Goal: Transaction & Acquisition: Purchase product/service

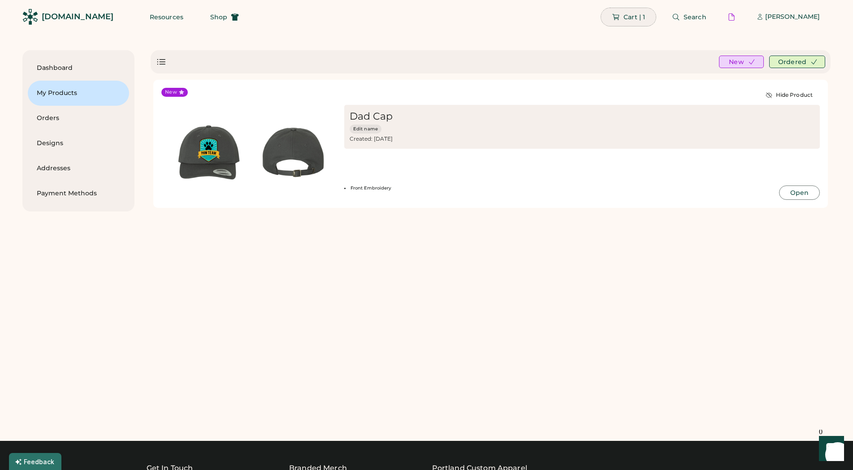
click at [633, 15] on span "Cart | 1" at bounding box center [634, 17] width 22 height 6
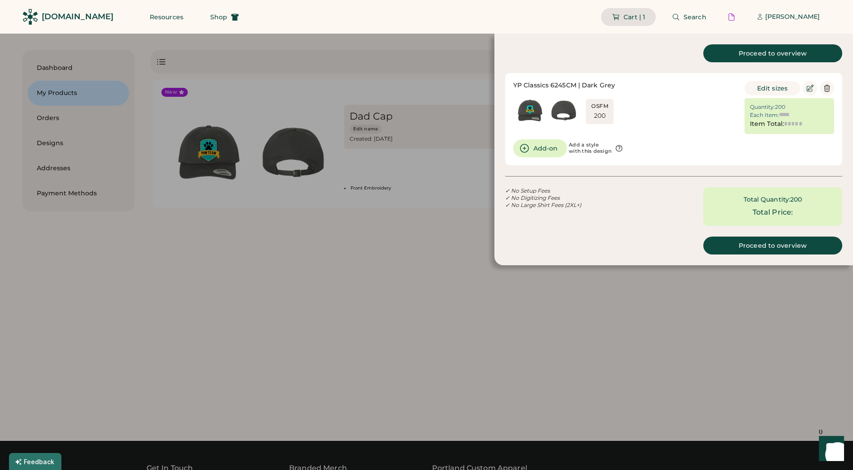
type input "*****"
type input "*********"
click at [829, 86] on icon at bounding box center [826, 88] width 5 height 7
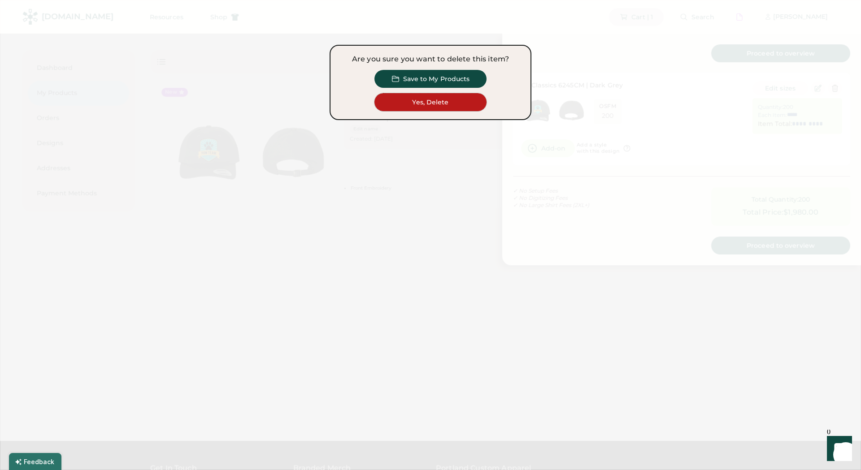
click at [417, 104] on button "Yes, Delete" at bounding box center [430, 102] width 112 height 18
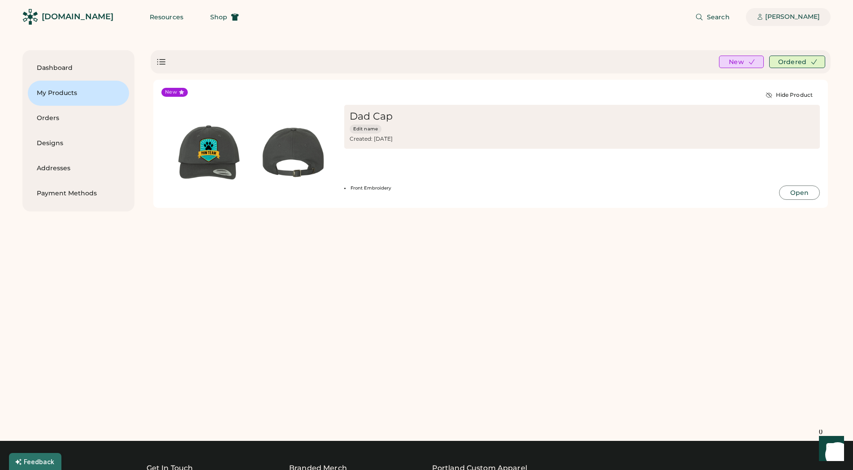
click at [803, 24] on div "[PERSON_NAME]" at bounding box center [792, 17] width 55 height 18
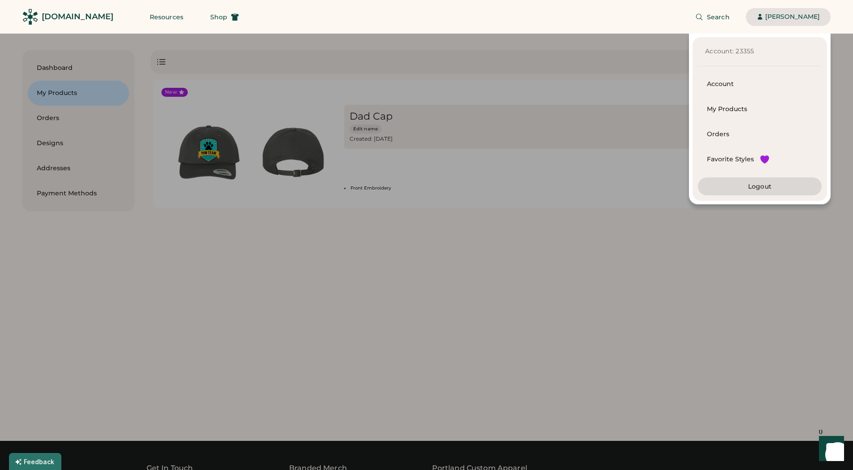
click at [639, 296] on div at bounding box center [426, 235] width 853 height 470
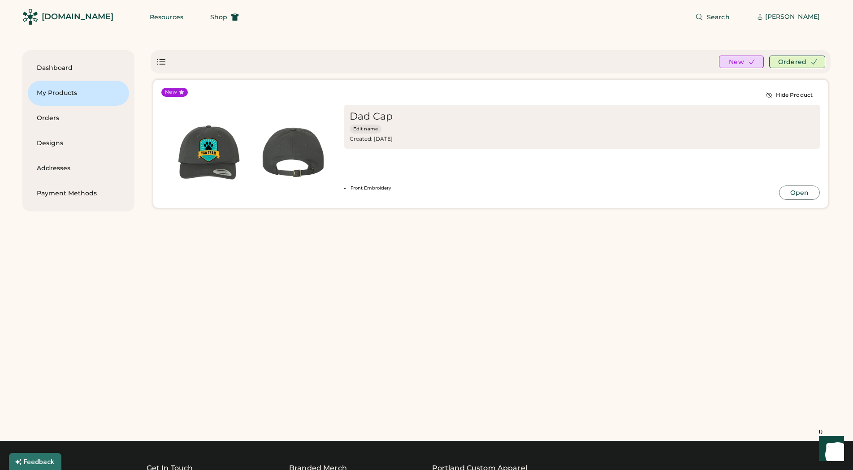
click at [212, 143] on img at bounding box center [209, 152] width 84 height 84
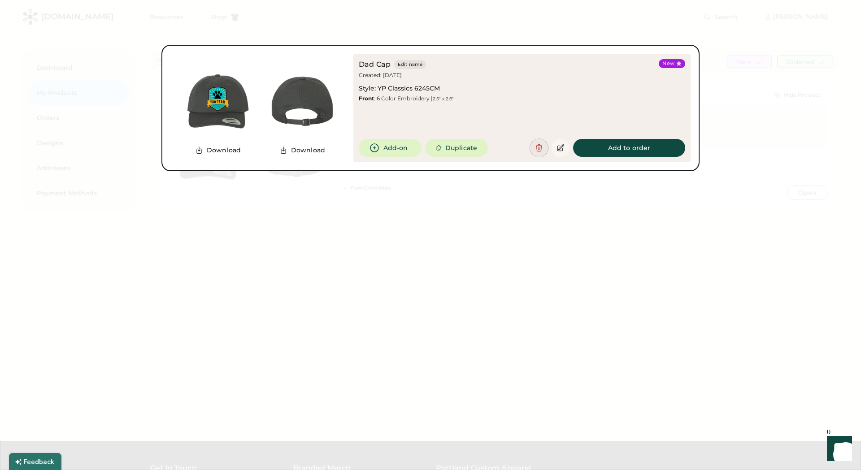
click at [539, 146] on icon at bounding box center [539, 148] width 8 height 8
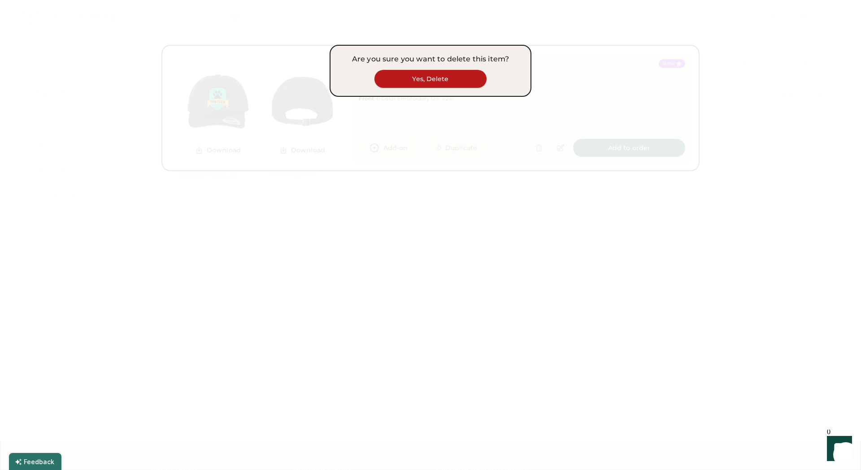
click at [454, 83] on button "Yes, Delete" at bounding box center [430, 79] width 112 height 18
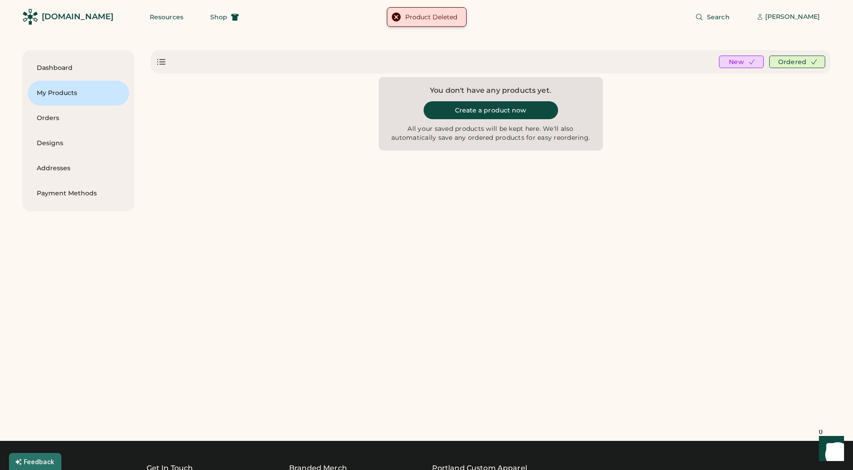
click at [317, 18] on div "Search Alex Laskowski" at bounding box center [540, 17] width 581 height 34
